Goal: Task Accomplishment & Management: Manage account settings

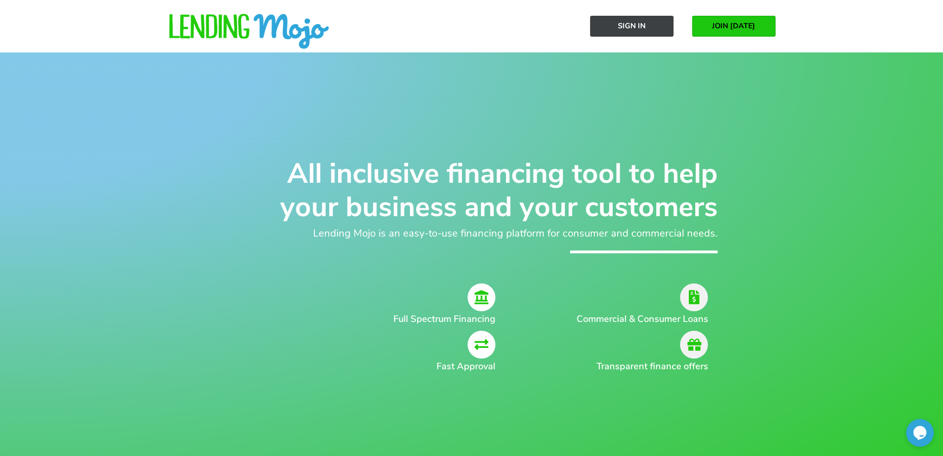
click at [623, 25] on span "Sign In" at bounding box center [632, 26] width 28 height 8
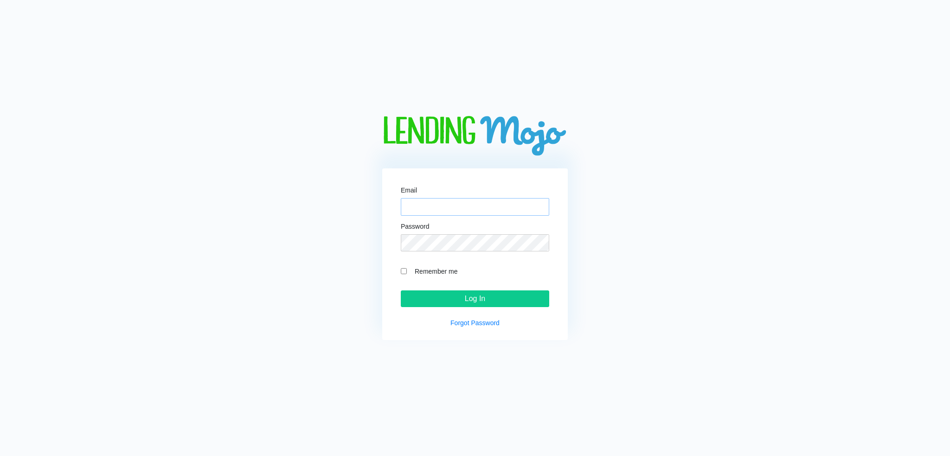
click at [474, 212] on input "Email" at bounding box center [475, 207] width 148 height 18
type input "Tommyf107@gmail.com"
click at [465, 327] on p "Forgot Password" at bounding box center [475, 323] width 148 height 10
click at [467, 320] on link "Forgot Password" at bounding box center [474, 322] width 49 height 7
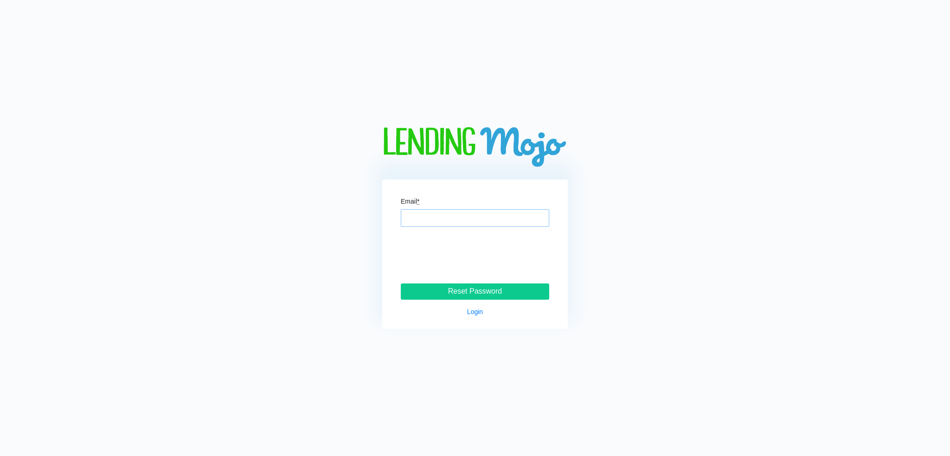
click at [450, 215] on input "Email *" at bounding box center [475, 218] width 148 height 18
type input "Tommyf107@gmail.com"
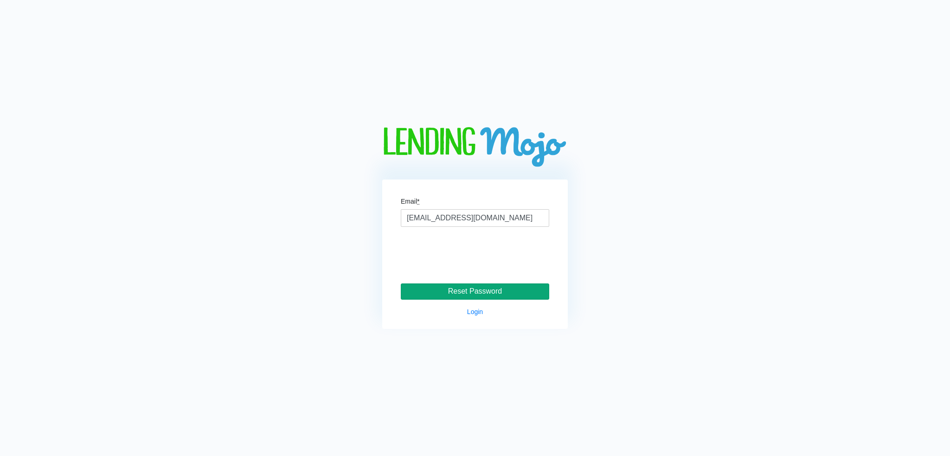
click at [472, 289] on input "Reset Password" at bounding box center [475, 291] width 148 height 17
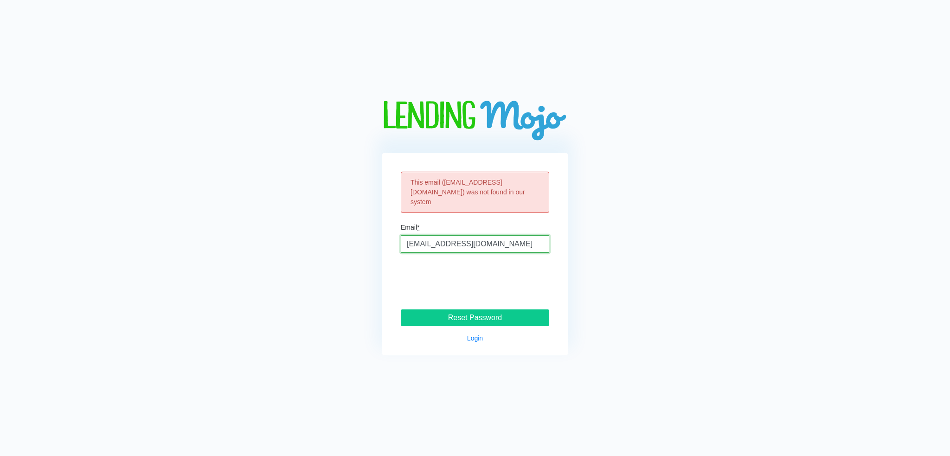
drag, startPoint x: 493, startPoint y: 241, endPoint x: 354, endPoint y: 227, distance: 139.7
click at [356, 239] on div "This email ( Tommyf107@gmail.com ) was not found in our system Email * Tommyf10…" at bounding box center [474, 228] width 385 height 255
type input "Friesenmotorsports@gmail.com"
click at [506, 314] on input "Reset Password" at bounding box center [475, 317] width 148 height 17
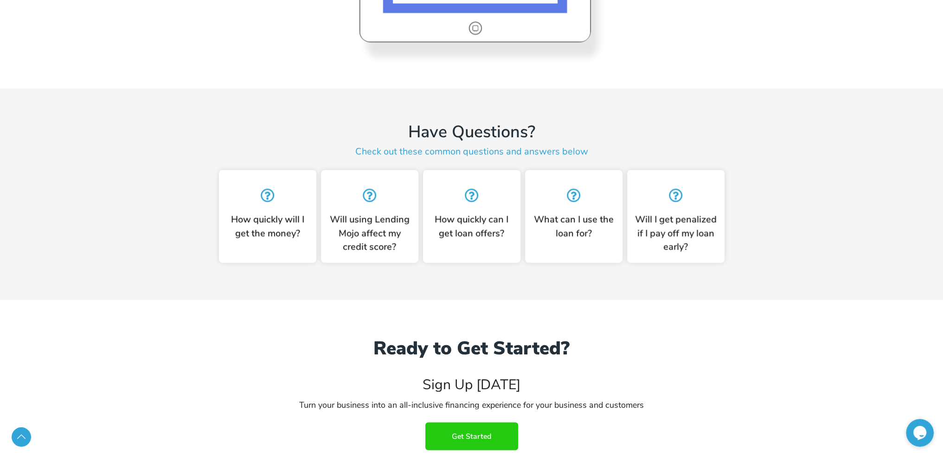
scroll to position [2306, 0]
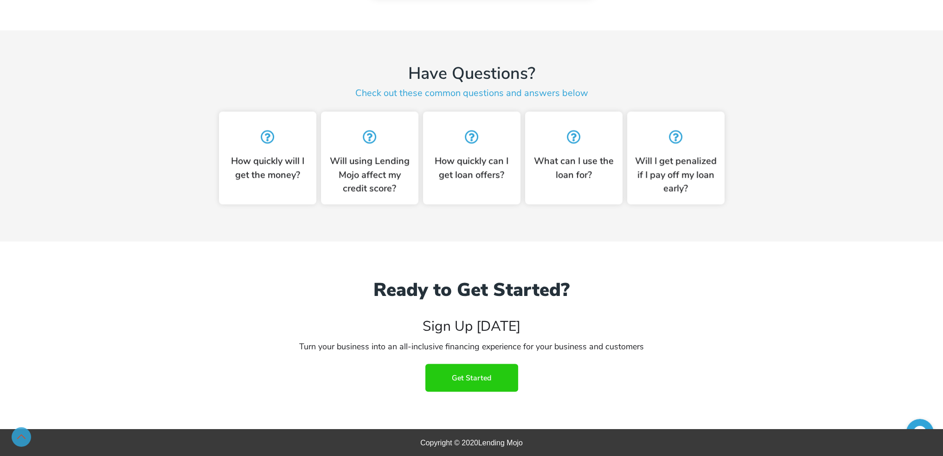
click at [24, 436] on link "Scroll to Top" at bounding box center [21, 436] width 19 height 19
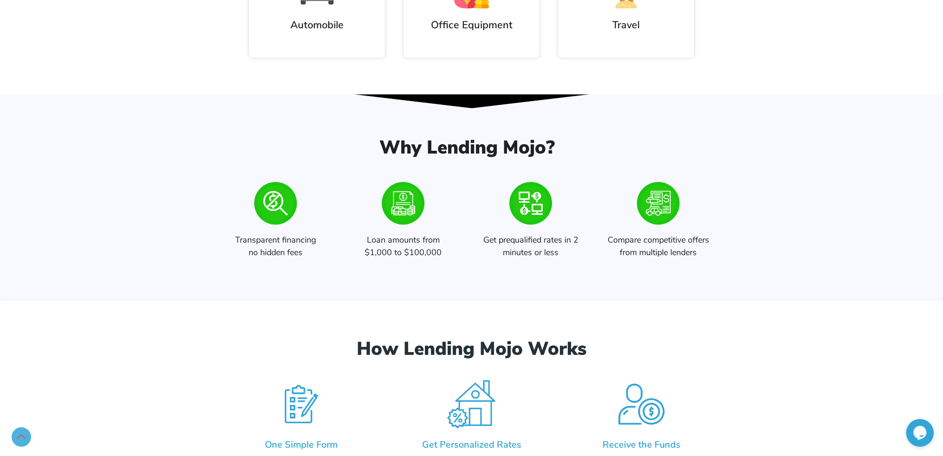
scroll to position [0, 0]
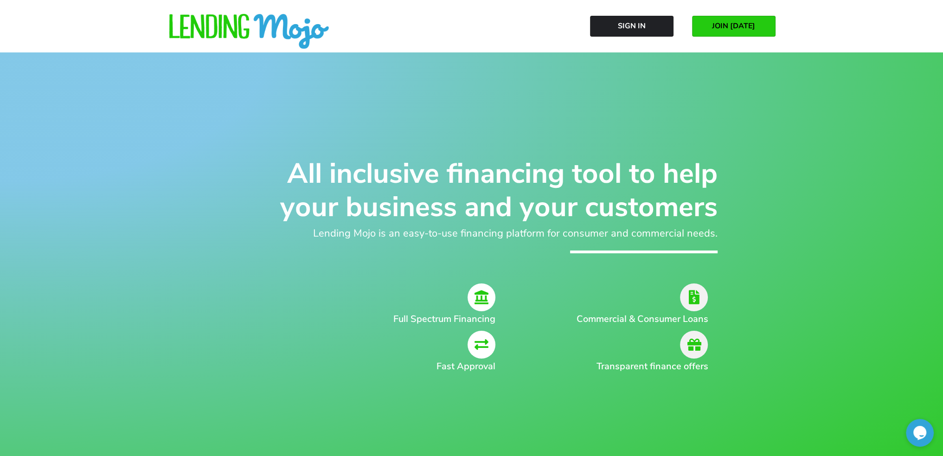
click at [743, 22] on span "JOIN [DATE]" at bounding box center [733, 26] width 43 height 8
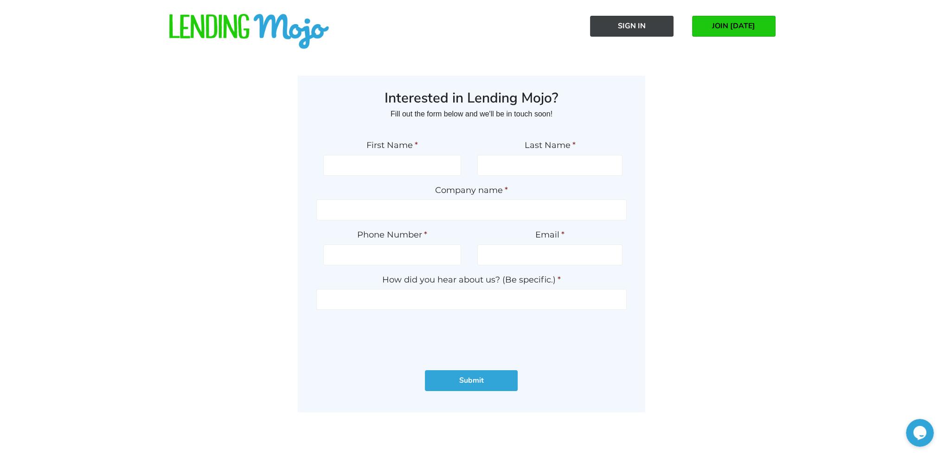
click at [625, 26] on span "Sign In" at bounding box center [632, 26] width 28 height 8
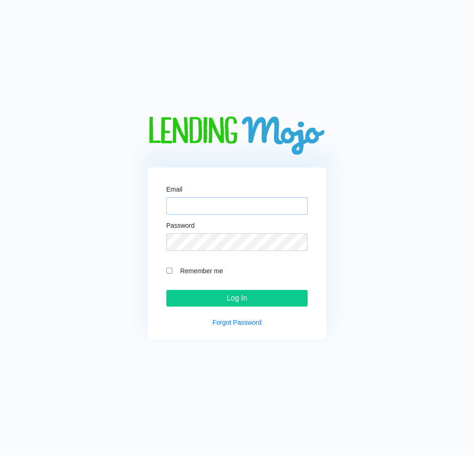
click at [236, 206] on input "Email" at bounding box center [237, 206] width 142 height 18
type input "[EMAIL_ADDRESS][DOMAIN_NAME]"
click at [171, 269] on input "Remember me" at bounding box center [169, 271] width 6 height 6
checkbox input "true"
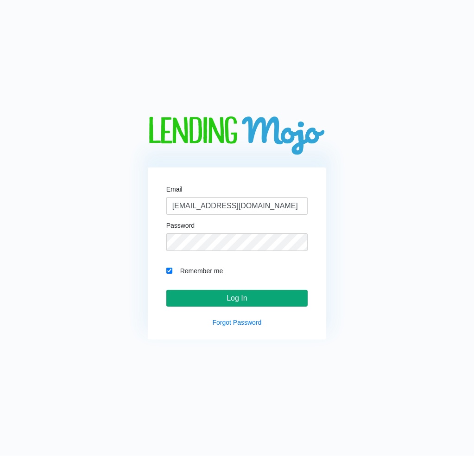
click at [208, 296] on input "Log In" at bounding box center [237, 298] width 142 height 17
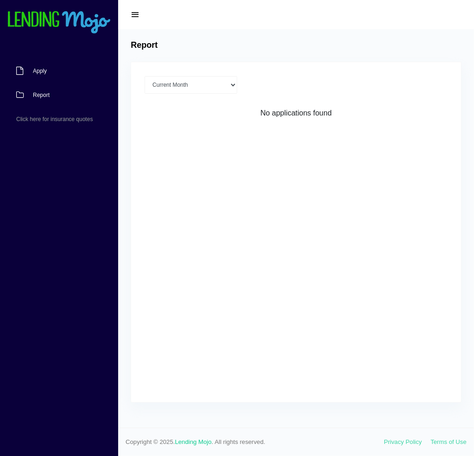
click at [38, 72] on span "Apply" at bounding box center [40, 71] width 14 height 6
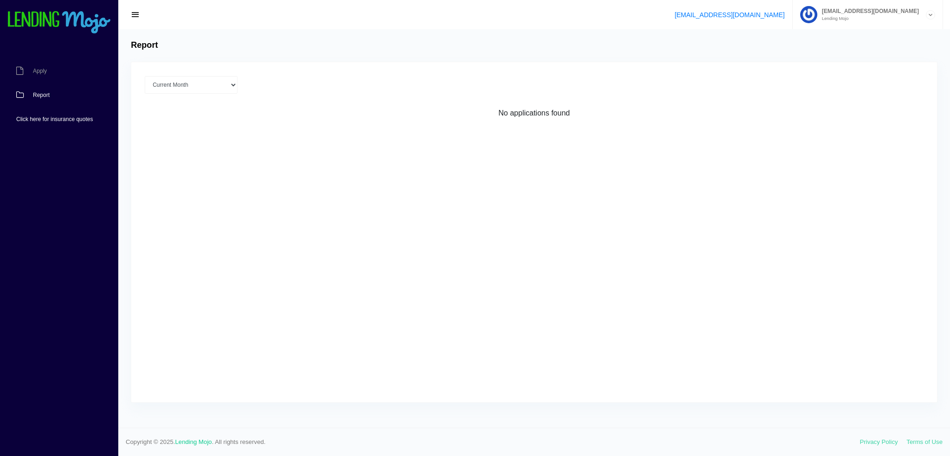
click at [59, 121] on span "Click here for insurance quotes" at bounding box center [54, 119] width 76 height 6
click at [136, 8] on button "button" at bounding box center [135, 14] width 20 height 13
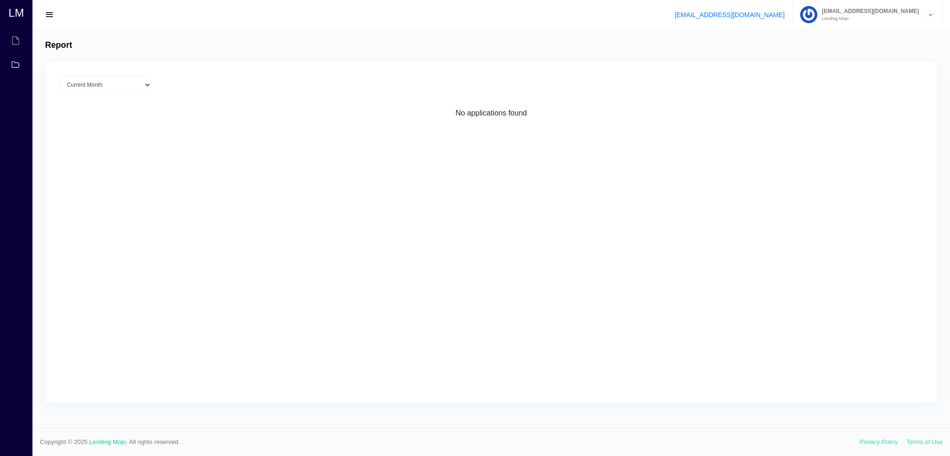
click at [47, 16] on span "button" at bounding box center [49, 15] width 9 height 10
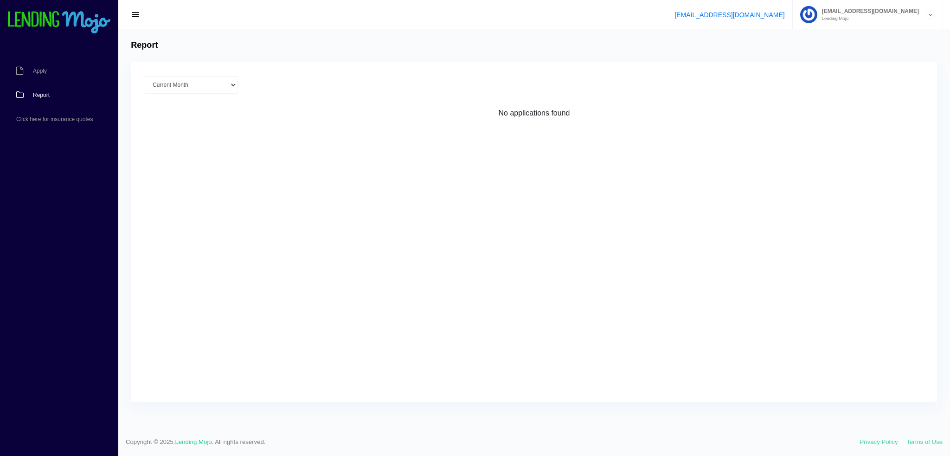
click at [52, 23] on img at bounding box center [59, 22] width 104 height 23
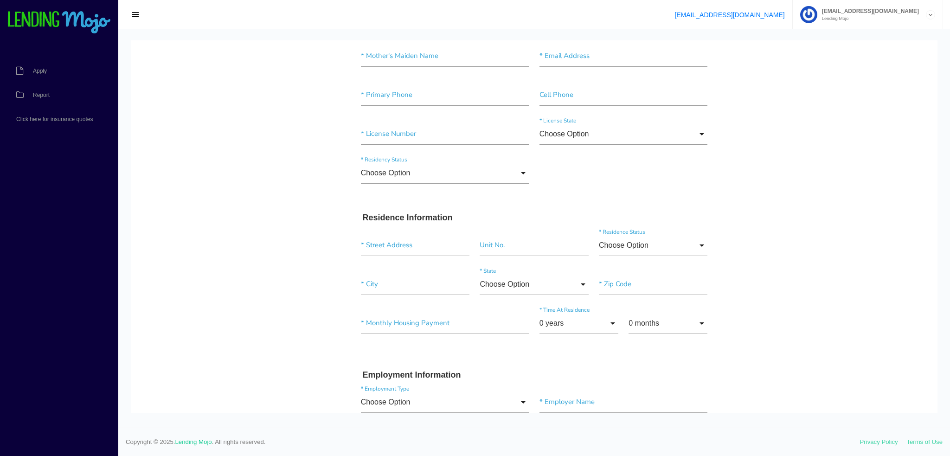
scroll to position [139, 0]
click at [474, 168] on input "Choose Option" at bounding box center [445, 170] width 168 height 21
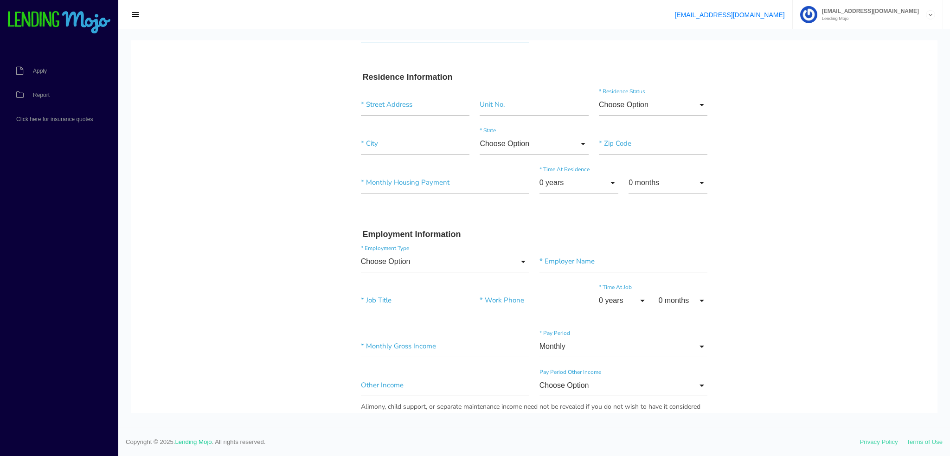
scroll to position [159, 0]
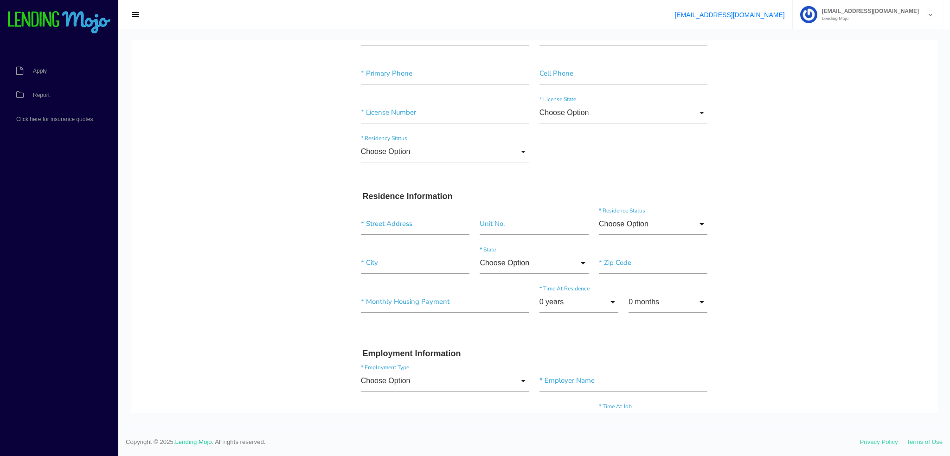
click at [474, 12] on span "[EMAIL_ADDRESS][DOMAIN_NAME]" at bounding box center [868, 11] width 102 height 6
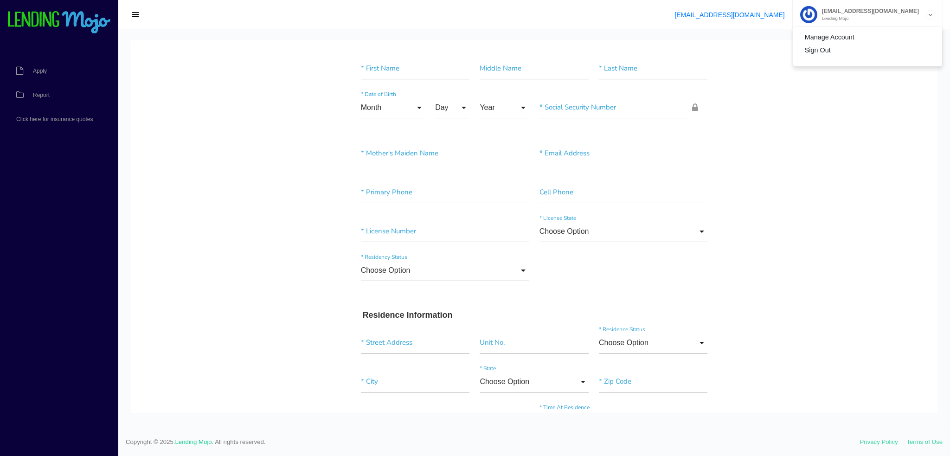
scroll to position [139, 0]
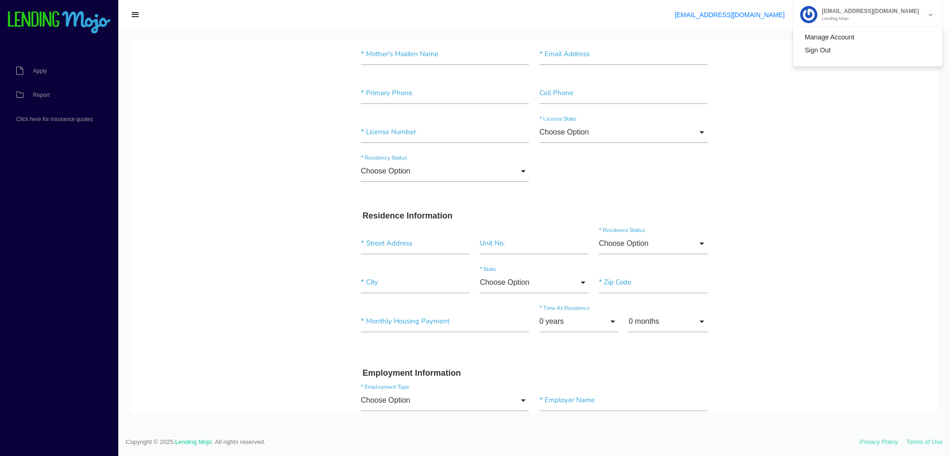
click at [134, 14] on span "button" at bounding box center [135, 15] width 9 height 10
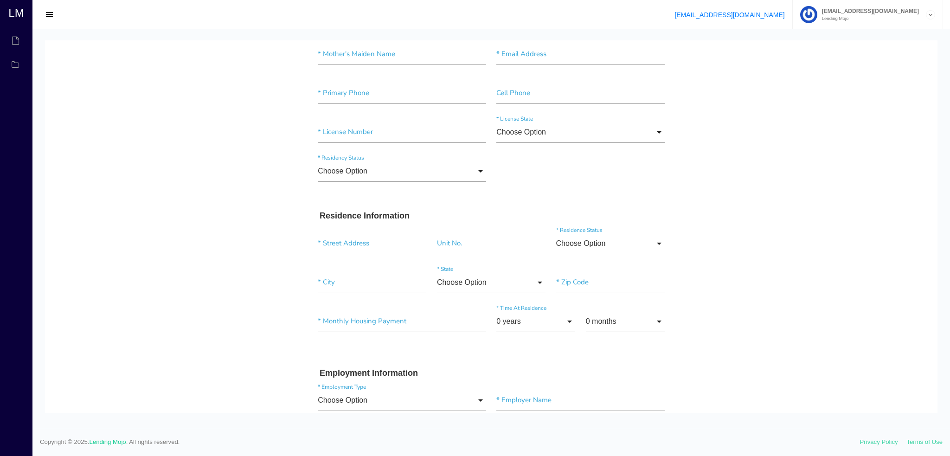
click at [48, 12] on span "button" at bounding box center [49, 15] width 9 height 10
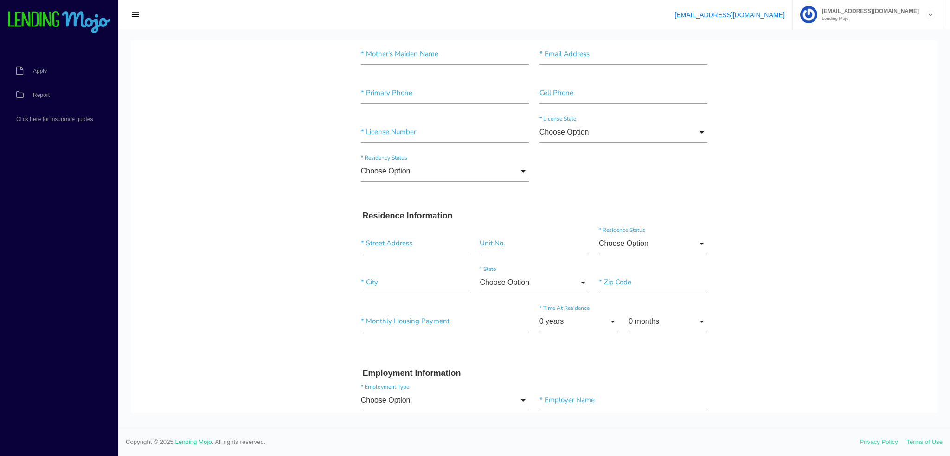
click at [446, 395] on input "Choose Option" at bounding box center [445, 399] width 168 height 21
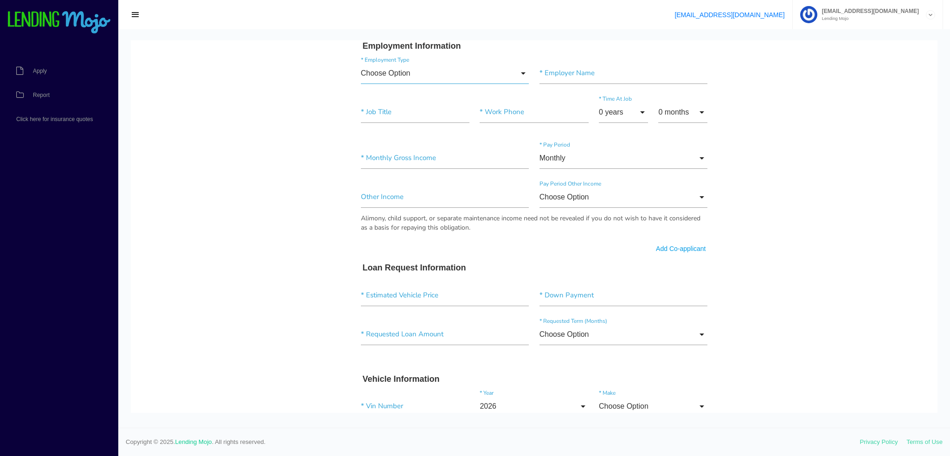
scroll to position [556, 0]
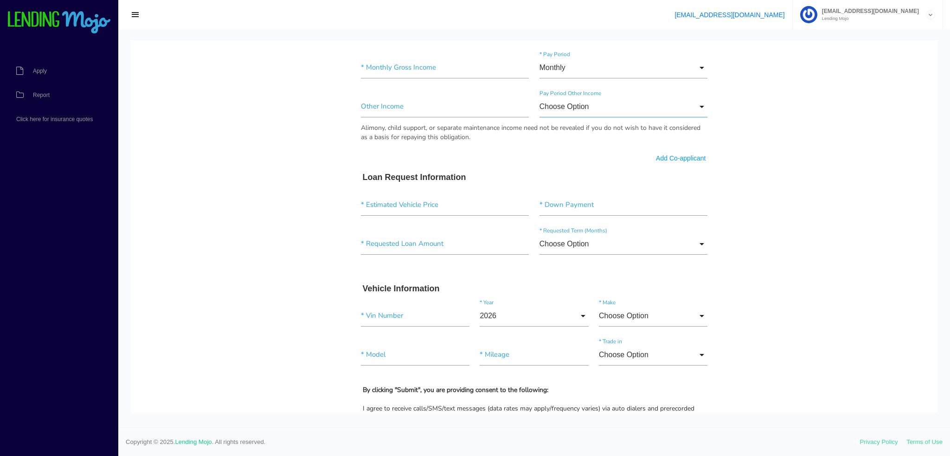
click at [474, 105] on input "Choose Option" at bounding box center [623, 106] width 168 height 21
click at [474, 114] on body "Quick, Secure Financing Personalized to You. * First Name Middle Name * Last Na…" at bounding box center [534, 93] width 806 height 1218
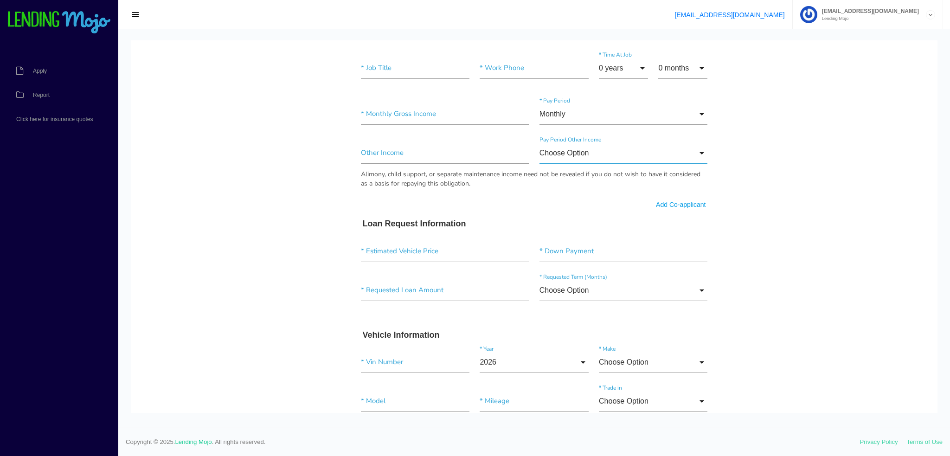
scroll to position [603, 0]
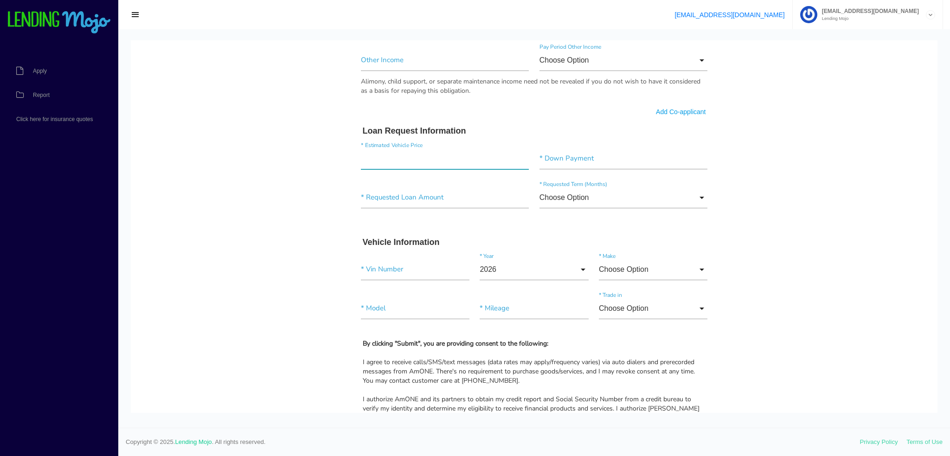
click at [424, 159] on input"] "text" at bounding box center [445, 158] width 168 height 21
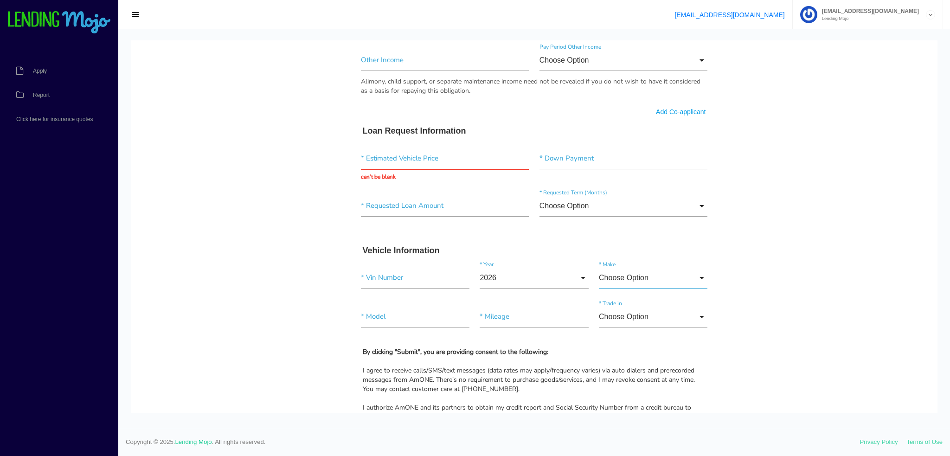
click at [474, 273] on input "Choose Option" at bounding box center [653, 277] width 108 height 21
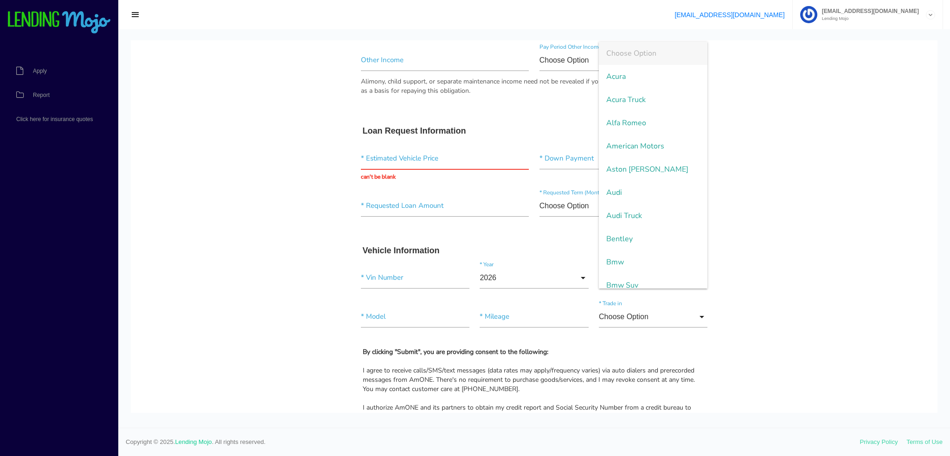
click at [474, 263] on body "Quick, Secure Financing Personalized to You. * First Name Middle Name * Last Na…" at bounding box center [534, 51] width 806 height 1226
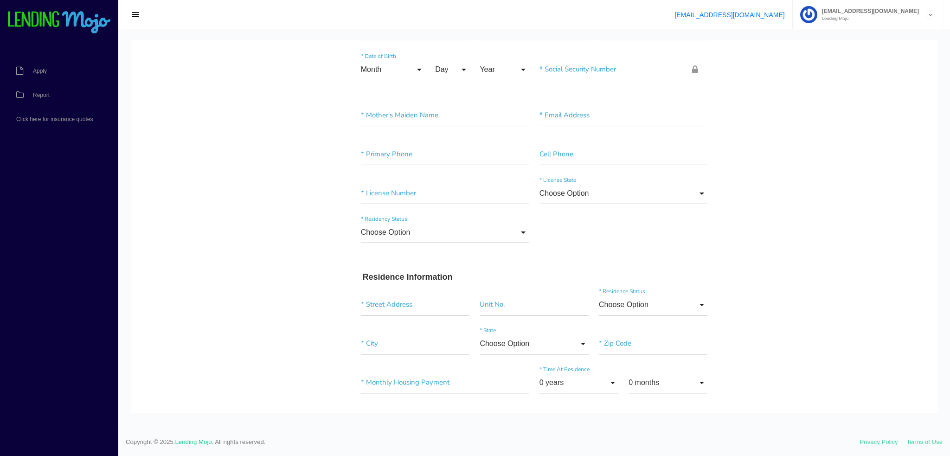
scroll to position [0, 0]
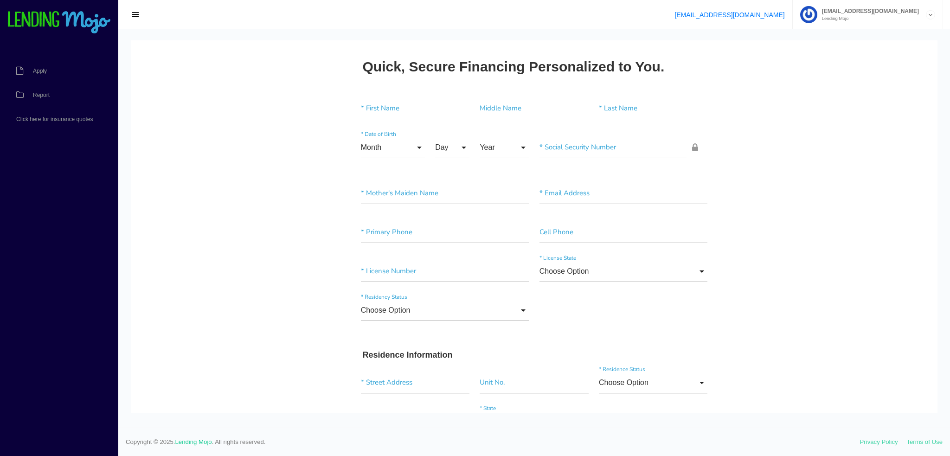
click at [132, 14] on span "button" at bounding box center [135, 15] width 9 height 10
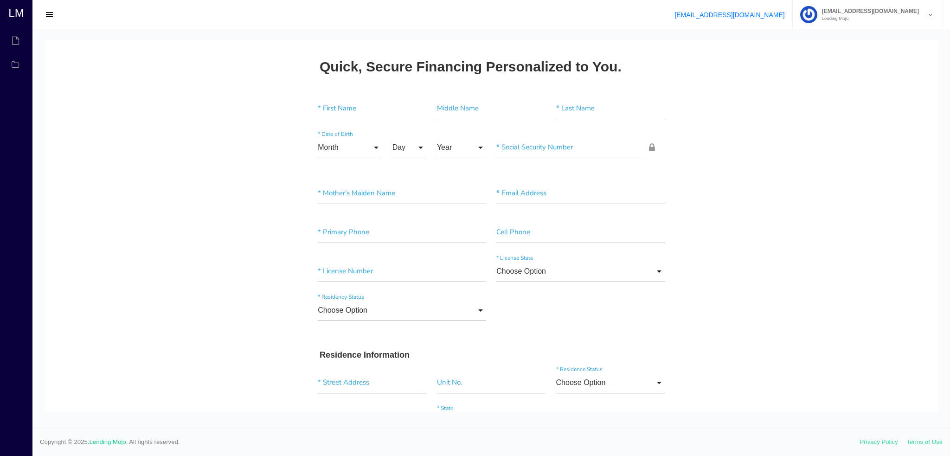
click at [50, 15] on span "button" at bounding box center [49, 15] width 9 height 10
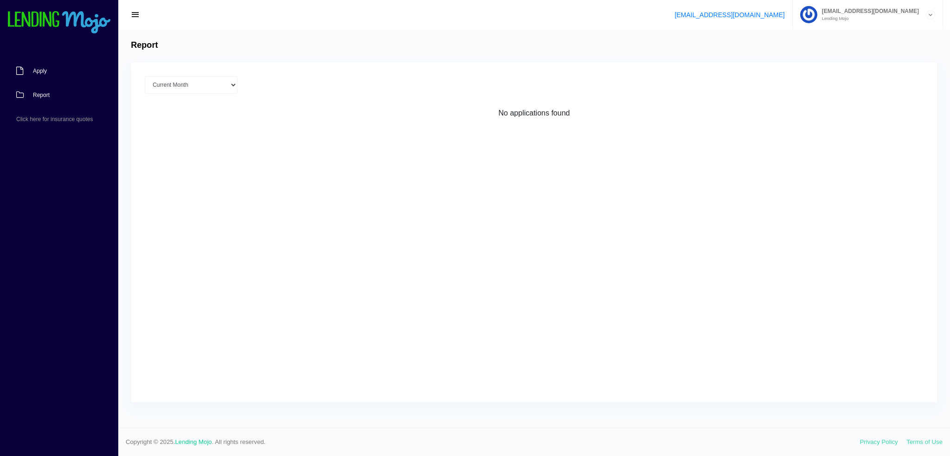
click at [38, 68] on span "Apply" at bounding box center [40, 71] width 14 height 6
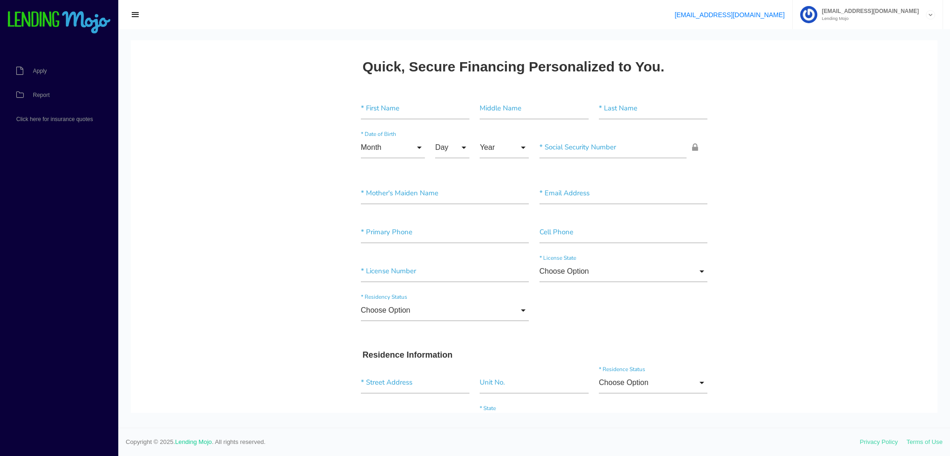
click at [932, 16] on icon at bounding box center [930, 15] width 8 height 9
click at [877, 38] on link "Manage Account" at bounding box center [867, 37] width 149 height 13
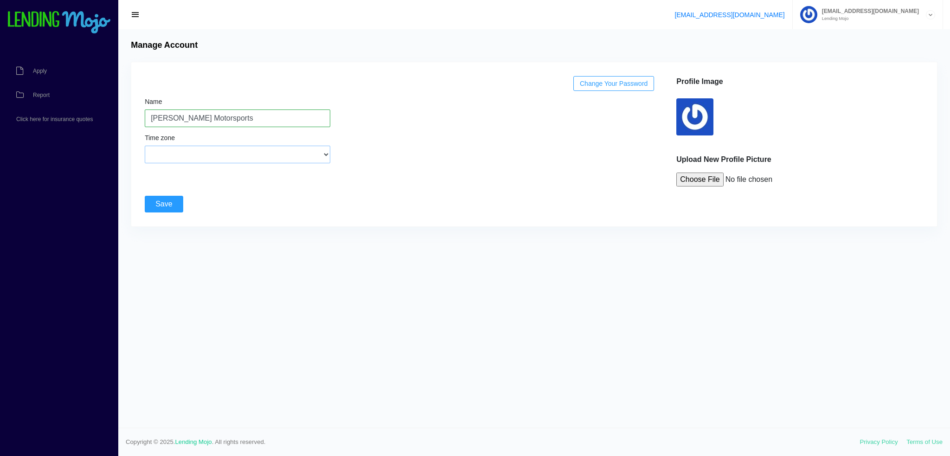
click at [297, 155] on select "(GMT-12:00) International Date Line West (GMT-11:00) [US_STATE] (GMT-11:00) [GE…" at bounding box center [237, 155] width 185 height 18
select select "Pacific Time ([GEOGRAPHIC_DATA] & [GEOGRAPHIC_DATA])"
click at [145, 146] on select "(GMT-12:00) International Date Line West (GMT-11:00) [US_STATE] (GMT-11:00) [GE…" at bounding box center [237, 155] width 185 height 18
click at [170, 204] on input "Save" at bounding box center [164, 204] width 38 height 17
click at [153, 202] on input "Save" at bounding box center [164, 204] width 38 height 17
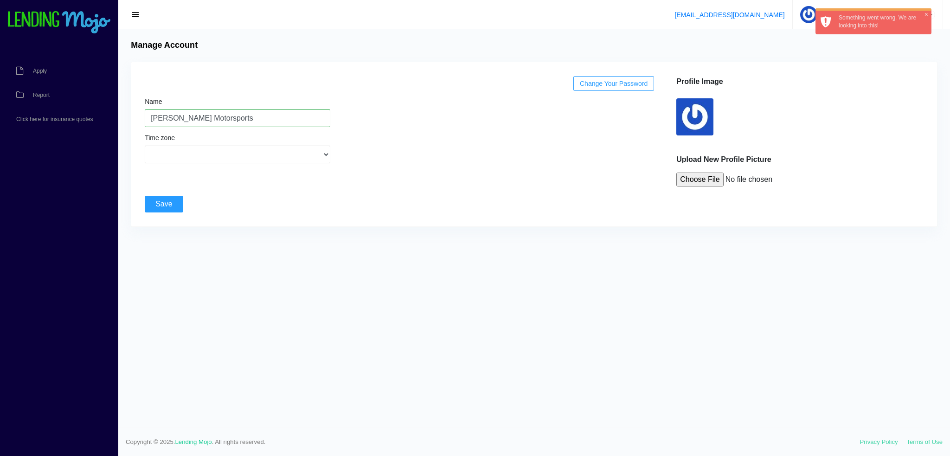
click at [925, 16] on span "×" at bounding box center [926, 15] width 4 height 8
